Goal: Information Seeking & Learning: Understand process/instructions

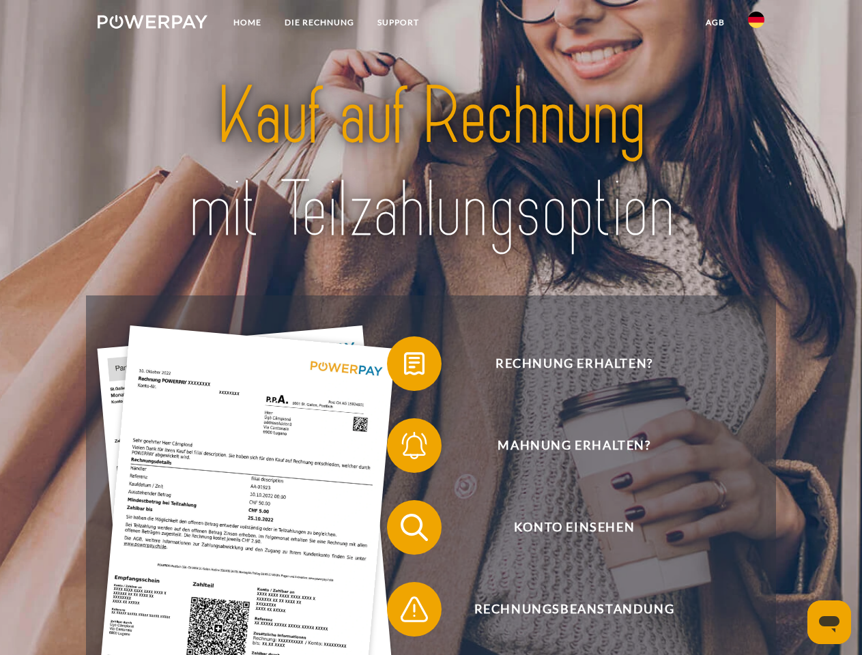
click at [152, 24] on img at bounding box center [153, 22] width 110 height 14
click at [757, 24] on img at bounding box center [756, 20] width 16 height 16
click at [715, 23] on link "agb" at bounding box center [715, 22] width 42 height 25
click at [404, 367] on span at bounding box center [394, 364] width 68 height 68
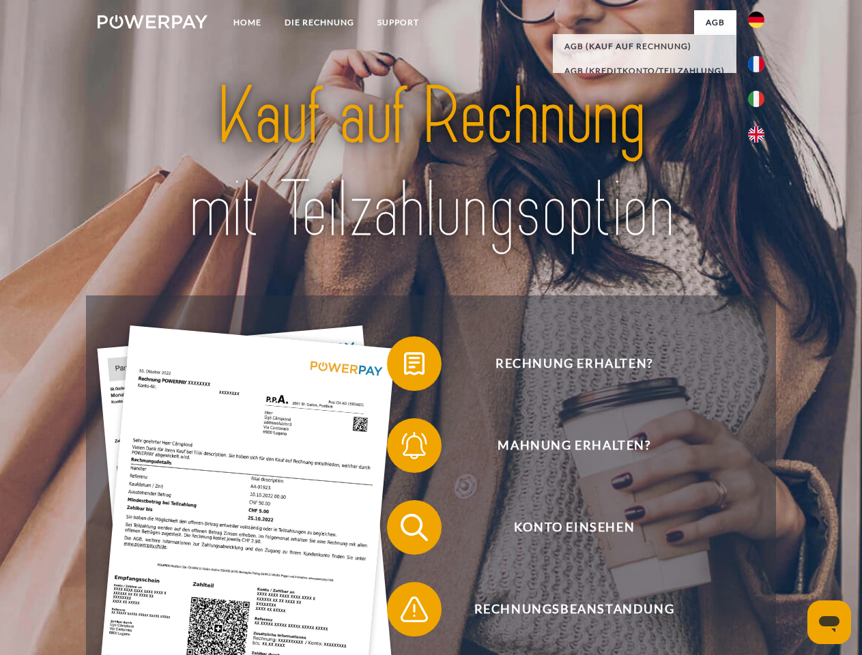
click at [404, 449] on span at bounding box center [394, 446] width 68 height 68
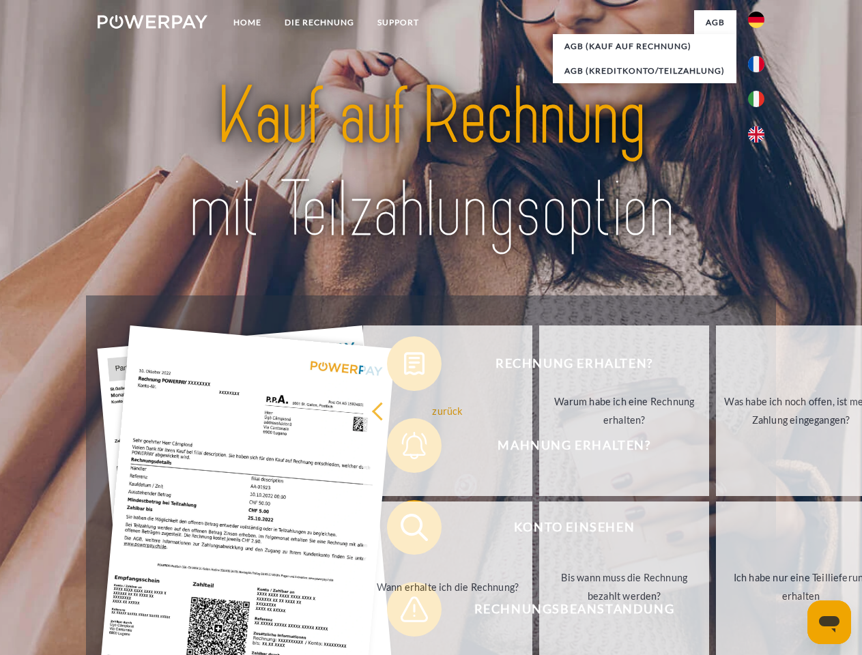
click at [539, 531] on link "Bis wann muss die Rechnung bezahlt werden?" at bounding box center [624, 587] width 170 height 171
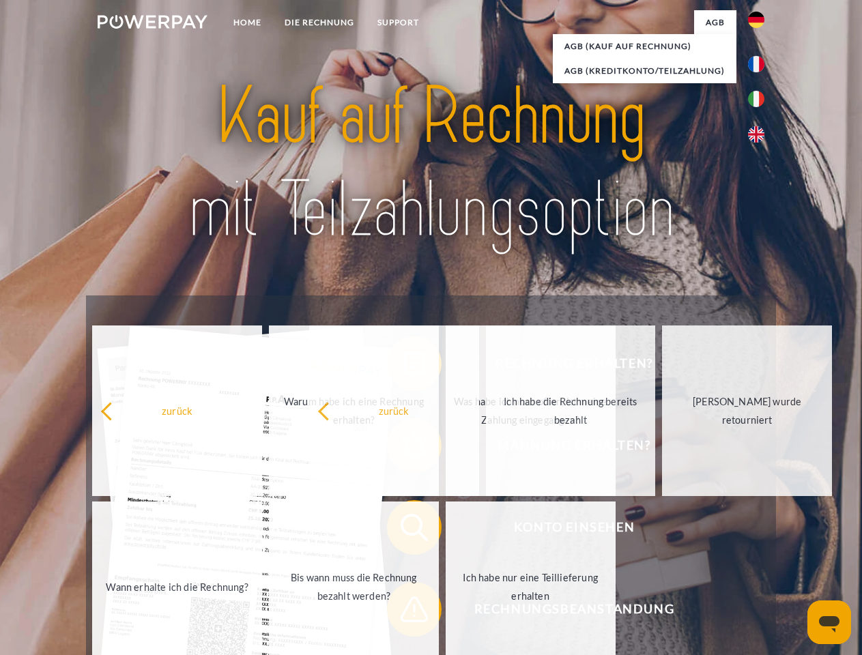
click at [404, 612] on span at bounding box center [394, 610] width 68 height 68
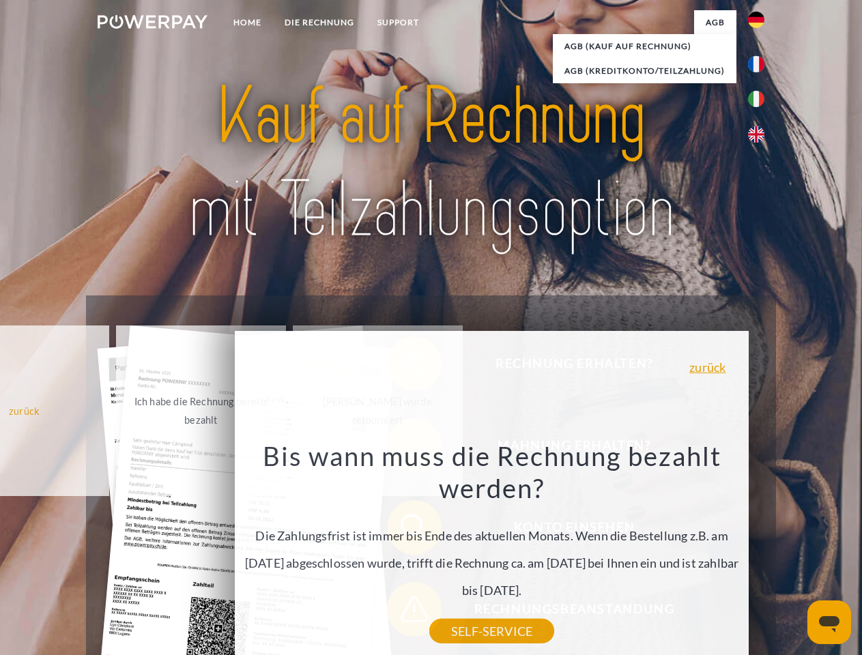
click at [830, 623] on icon "Messaging-Fenster öffnen" at bounding box center [829, 625] width 20 height 16
